Goal: Task Accomplishment & Management: Complete application form

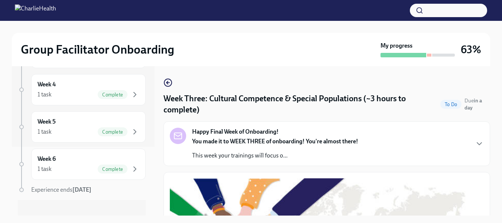
scroll to position [77, 0]
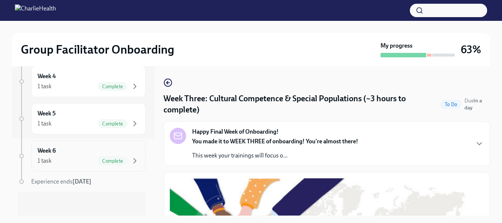
click at [75, 161] on div "1 task Complete" at bounding box center [89, 160] width 102 height 9
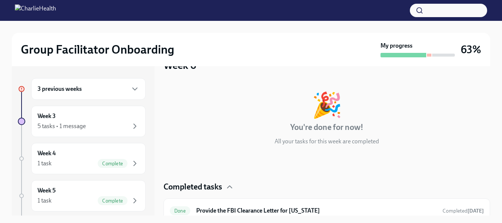
scroll to position [27, 0]
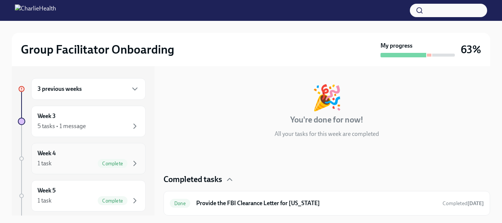
click at [63, 159] on div "1 task Complete" at bounding box center [89, 163] width 102 height 9
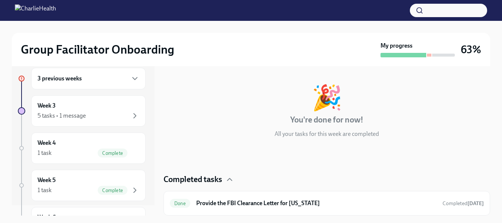
scroll to position [22, 0]
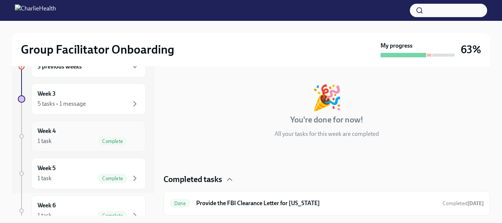
click at [103, 140] on span "Complete" at bounding box center [113, 141] width 30 height 6
click at [131, 178] on icon "button" at bounding box center [134, 178] width 9 height 9
click at [75, 171] on div "Week 5 1 task Complete" at bounding box center [89, 173] width 102 height 19
click at [42, 174] on div "1 task" at bounding box center [45, 178] width 14 height 8
click at [47, 143] on div "1 task" at bounding box center [45, 141] width 14 height 8
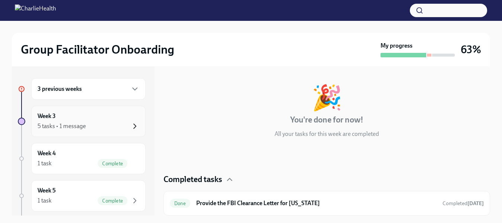
click at [130, 126] on icon "button" at bounding box center [134, 126] width 9 height 9
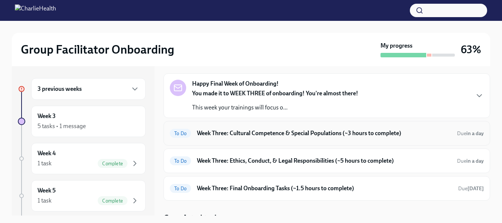
click at [278, 136] on h6 "Week Three: Cultural Competence & Special Populations (~3 hours to complete)" at bounding box center [324, 133] width 254 height 8
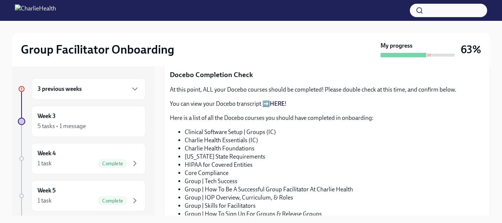
scroll to position [428, 0]
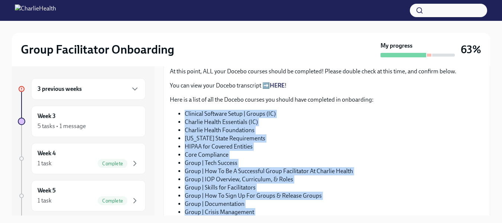
drag, startPoint x: 282, startPoint y: 182, endPoint x: 184, endPoint y: 108, distance: 123.1
click at [184, 110] on ul "Clinical Software Setup | Groups (IC) Charlie Health Essentials (IC) Charlie He…" at bounding box center [327, 179] width 314 height 139
copy ul "Clinical Software Setup | Groups (IC) Charlie Health Essentials (IC) Charlie He…"
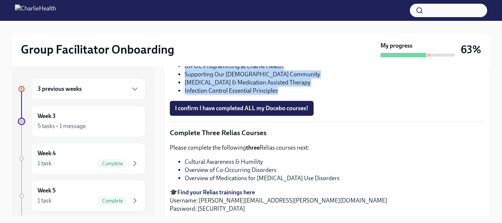
scroll to position [562, 0]
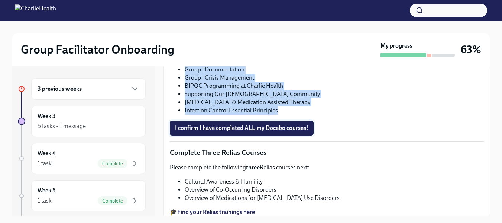
click at [232, 128] on span "I confirm I have completed ALL my Docebo courses!" at bounding box center [241, 127] width 133 height 7
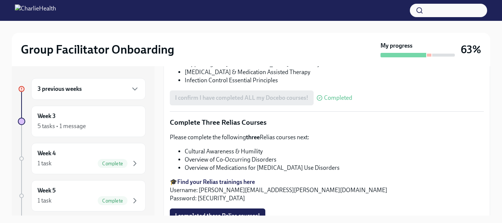
scroll to position [607, 0]
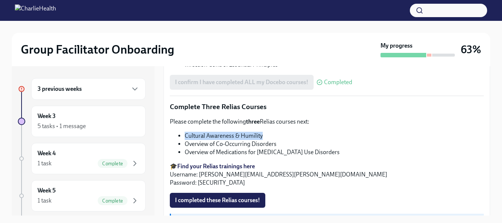
drag, startPoint x: 270, startPoint y: 132, endPoint x: 185, endPoint y: 134, distance: 84.4
click at [185, 134] on li "Cultural Awareness & Humility" at bounding box center [334, 136] width 299 height 8
copy li "Cultural Awareness & Humility"
